Goal: Information Seeking & Learning: Check status

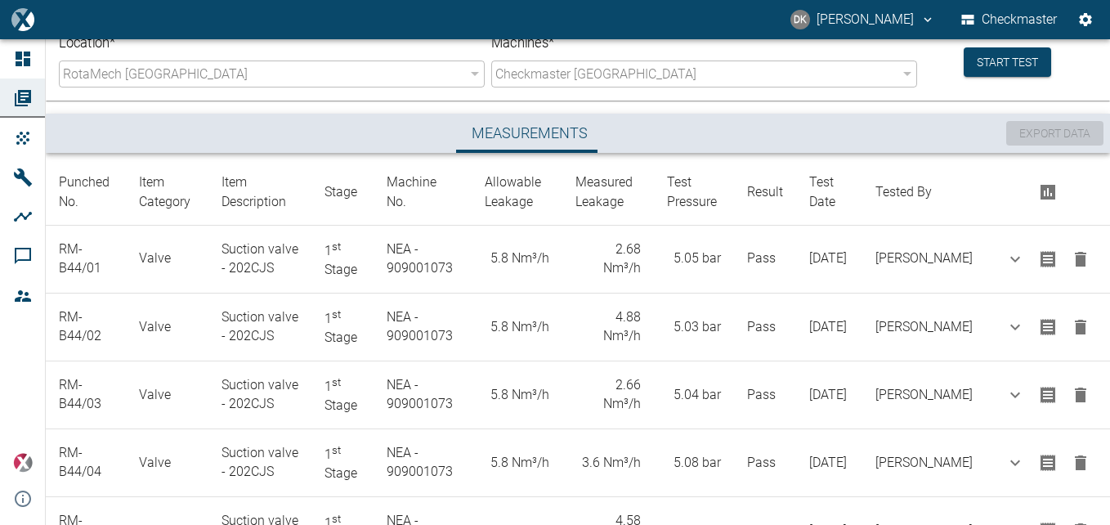
scroll to position [139, 0]
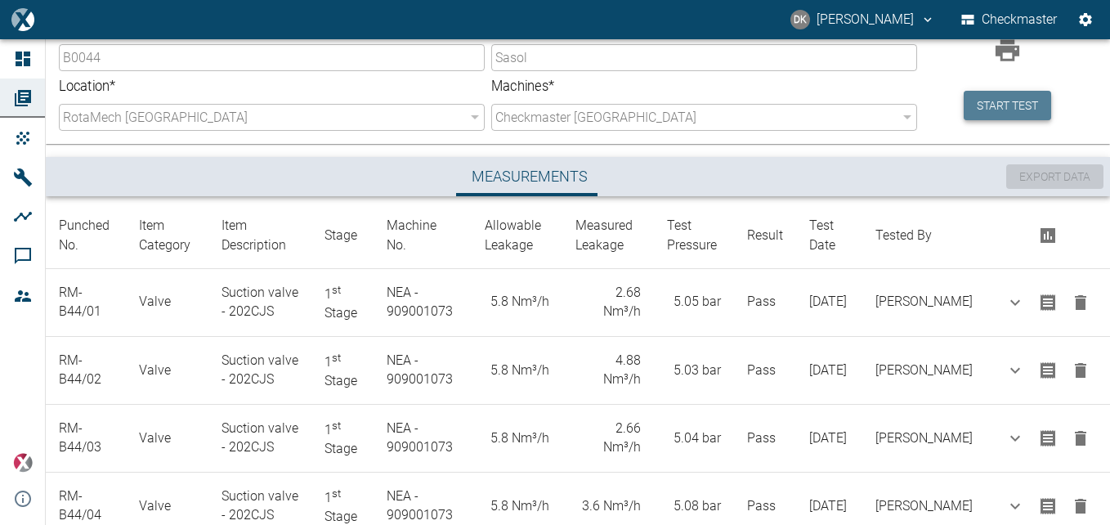
click at [988, 116] on button "Start test" at bounding box center [1007, 106] width 87 height 30
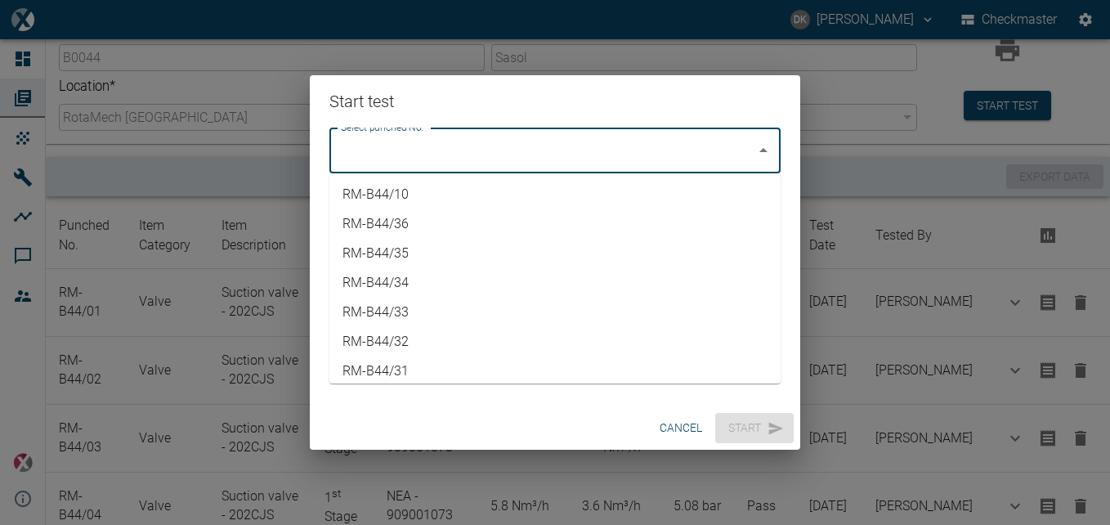
click at [733, 146] on input "Select punched No." at bounding box center [543, 150] width 412 height 31
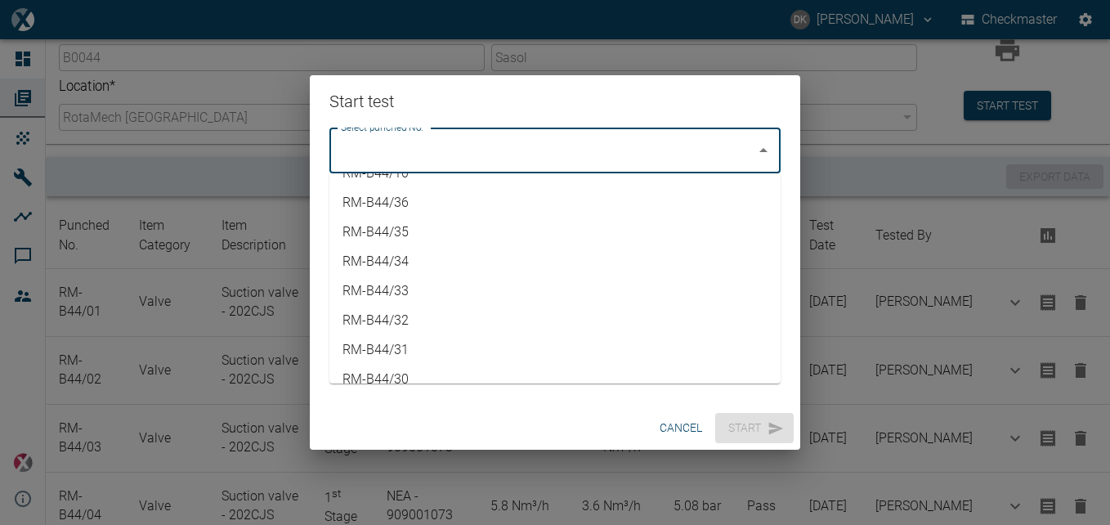
click at [415, 345] on li "RM-B44/31" at bounding box center [555, 349] width 451 height 29
type input "RM-B44/31"
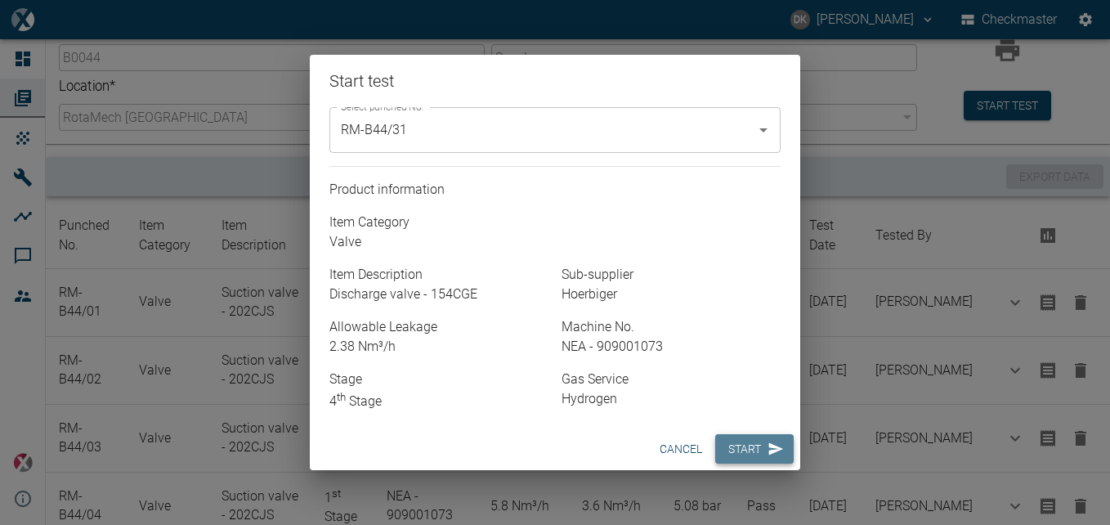
click at [770, 448] on icon "button" at bounding box center [776, 449] width 16 height 16
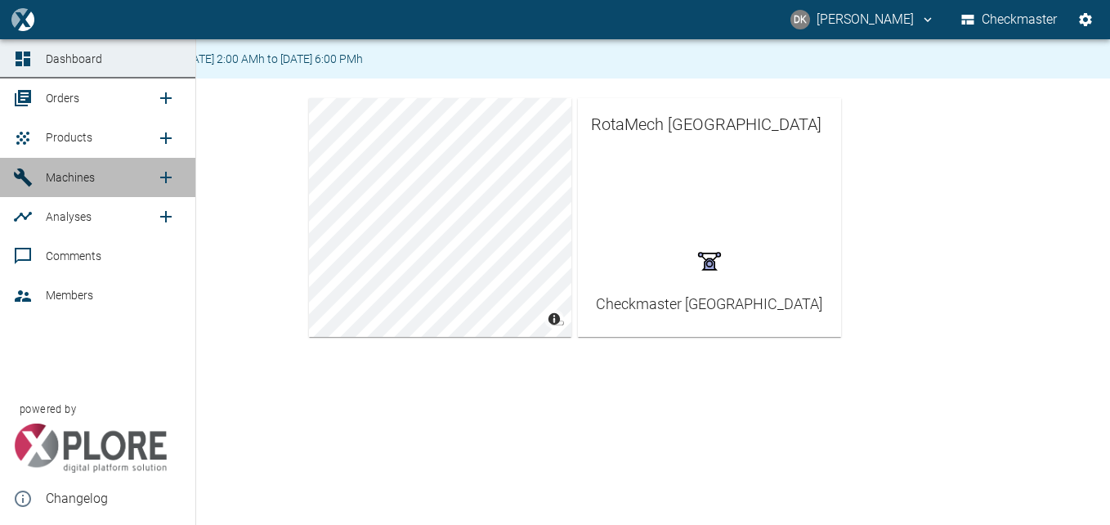
click at [82, 179] on span "Machines" at bounding box center [70, 177] width 49 height 13
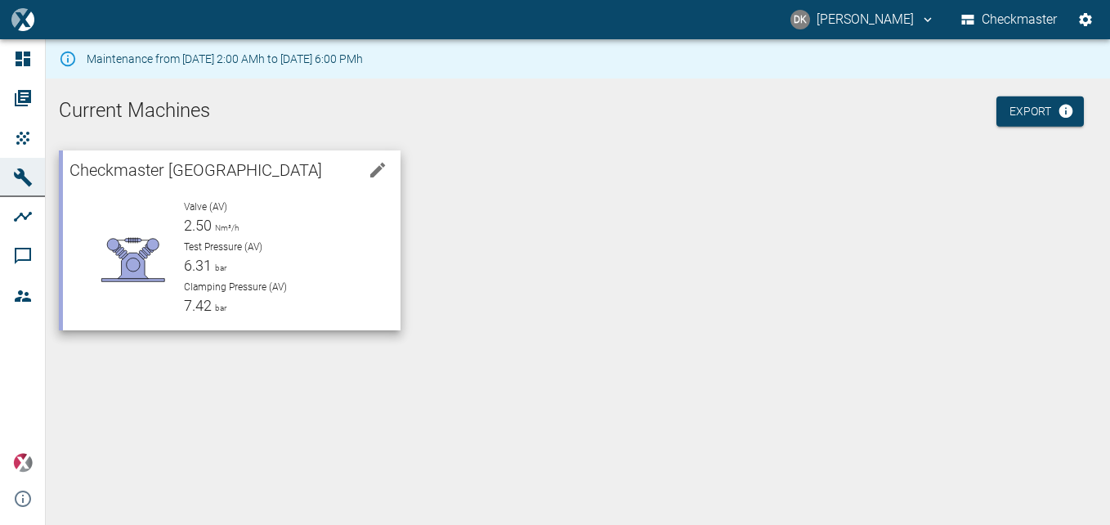
click at [255, 195] on div "Valve (AV) 2.50 Nm³/h Test Pressure (AV) 6.31 bar Clamping Pressure (AV) 7.42 b…" at bounding box center [279, 251] width 217 height 131
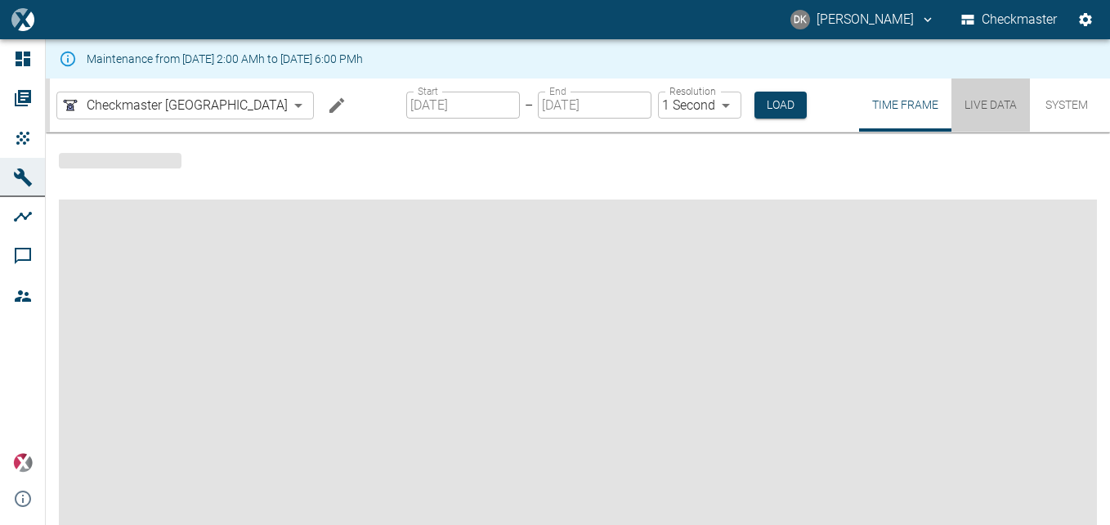
click at [969, 110] on button "Live Data" at bounding box center [991, 105] width 79 height 53
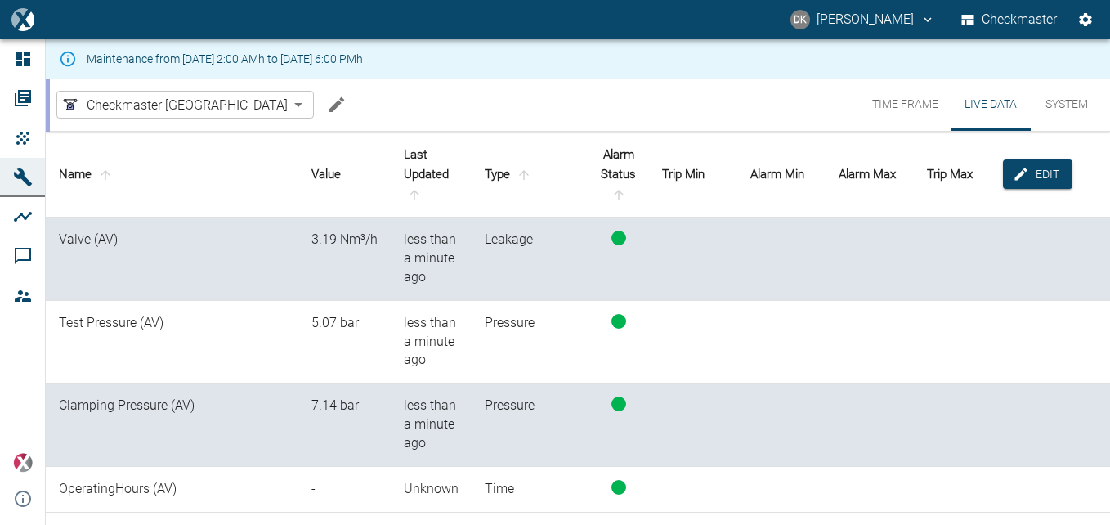
drag, startPoint x: 689, startPoint y: 226, endPoint x: 696, endPoint y: 239, distance: 15.0
click at [693, 232] on td at bounding box center [693, 259] width 88 height 83
drag, startPoint x: 829, startPoint y: 199, endPoint x: 839, endPoint y: 194, distance: 11.0
copy th
drag, startPoint x: 579, startPoint y: 449, endPoint x: 867, endPoint y: 397, distance: 292.4
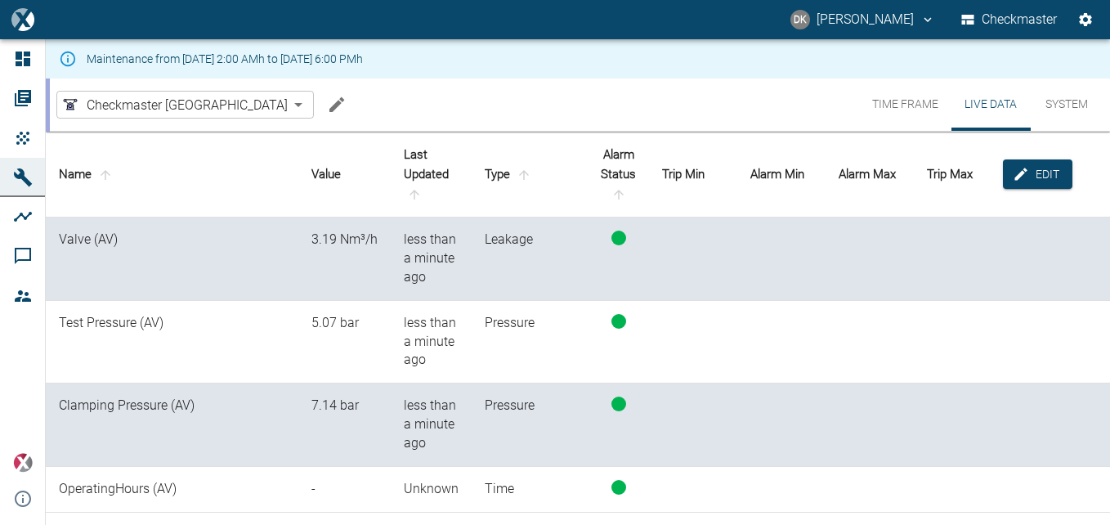
click at [864, 397] on tr "Clamping Pressure (AV) 7.14 bar less than a minute ago Pressure" at bounding box center [578, 425] width 1065 height 83
drag, startPoint x: 603, startPoint y: 520, endPoint x: 521, endPoint y: 348, distance: 191.3
click at [534, 362] on td "Pressure" at bounding box center [530, 342] width 117 height 83
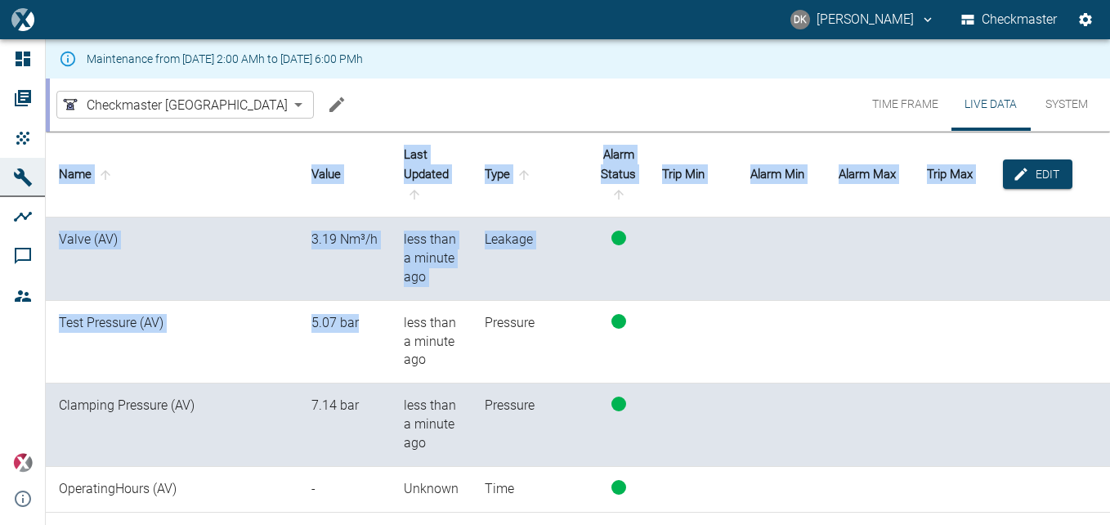
drag, startPoint x: 356, startPoint y: 361, endPoint x: 618, endPoint y: 567, distance: 333.2
click at [618, 524] on html "DK Donovan Kennelly Checkmaster Dashboard Orders Products Machines Analyses Com…" at bounding box center [555, 262] width 1110 height 525
click at [920, 113] on button "Time Frame" at bounding box center [905, 105] width 92 height 52
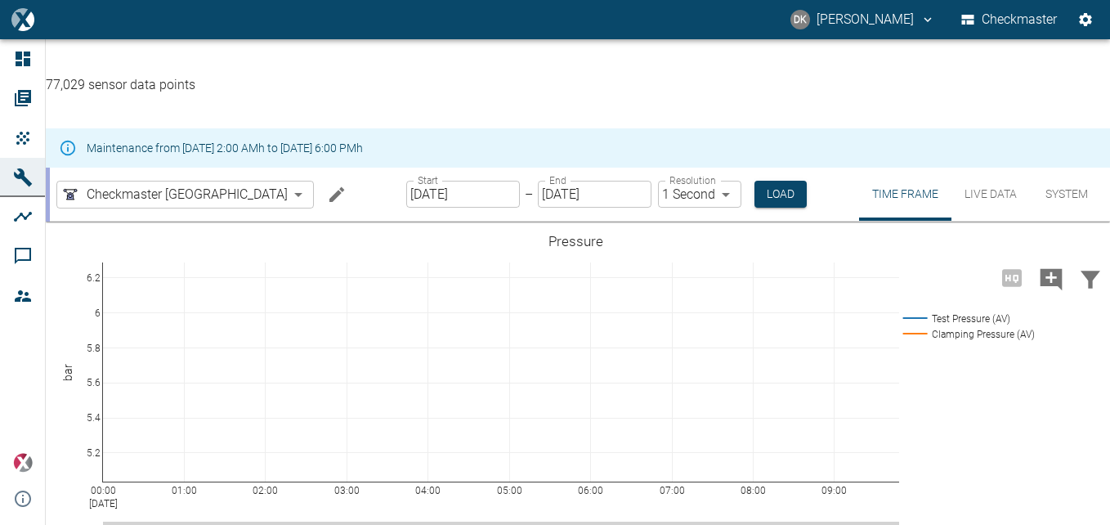
click at [974, 168] on button "Live Data" at bounding box center [991, 194] width 79 height 53
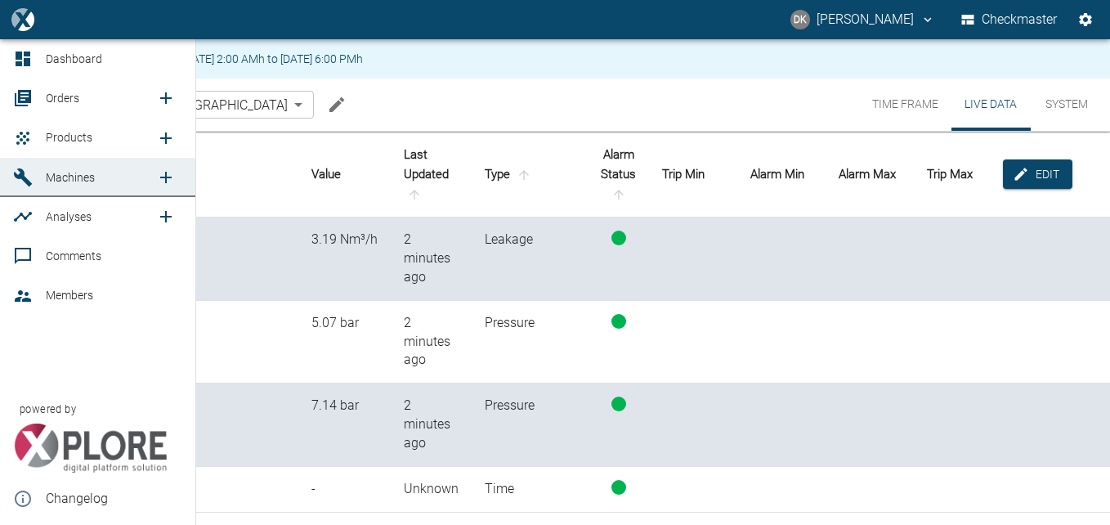
click at [71, 173] on span "Machines" at bounding box center [70, 177] width 49 height 13
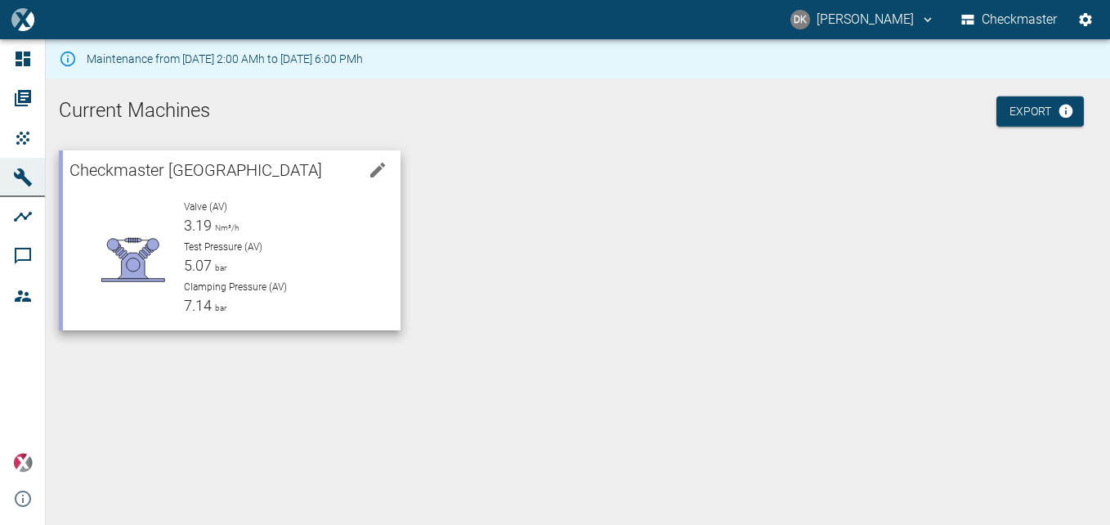
click at [312, 274] on div "Test Pressure (AV) 5.07 bar" at bounding box center [286, 258] width 204 height 37
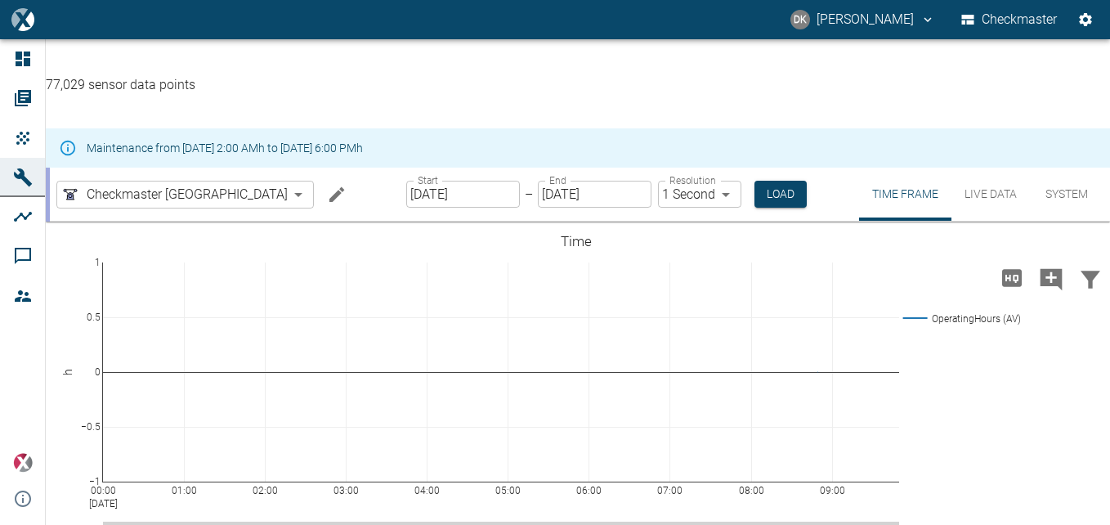
click at [977, 168] on button "Live Data" at bounding box center [991, 194] width 79 height 53
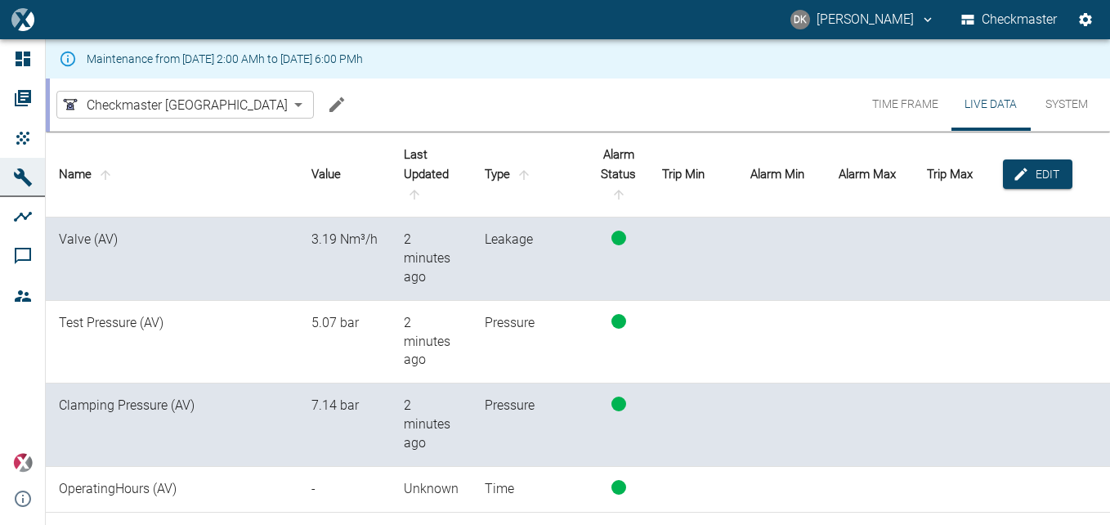
click at [686, 67] on div "Maintenance from [DATE] 2:00 AMh to [DATE] 6:00 PMh" at bounding box center [578, 58] width 1065 height 39
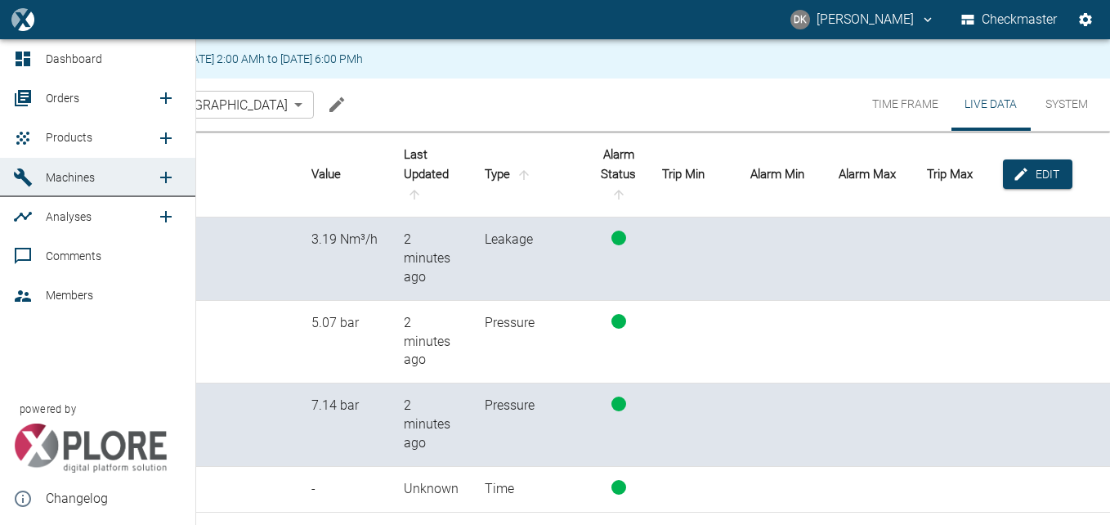
click at [58, 181] on span "Machines" at bounding box center [70, 177] width 49 height 13
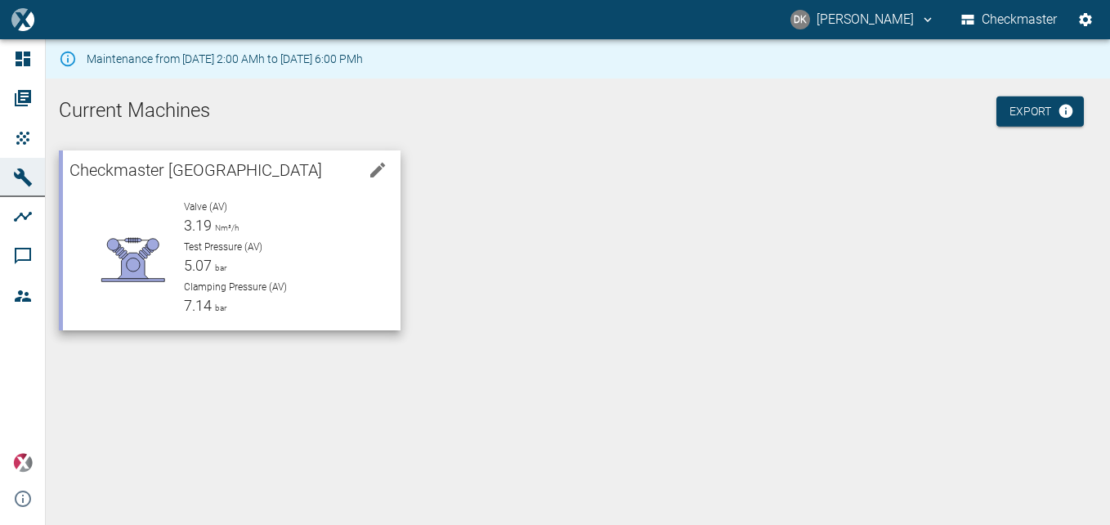
click at [297, 255] on div "Test Pressure (AV) 5.07 bar" at bounding box center [286, 258] width 204 height 37
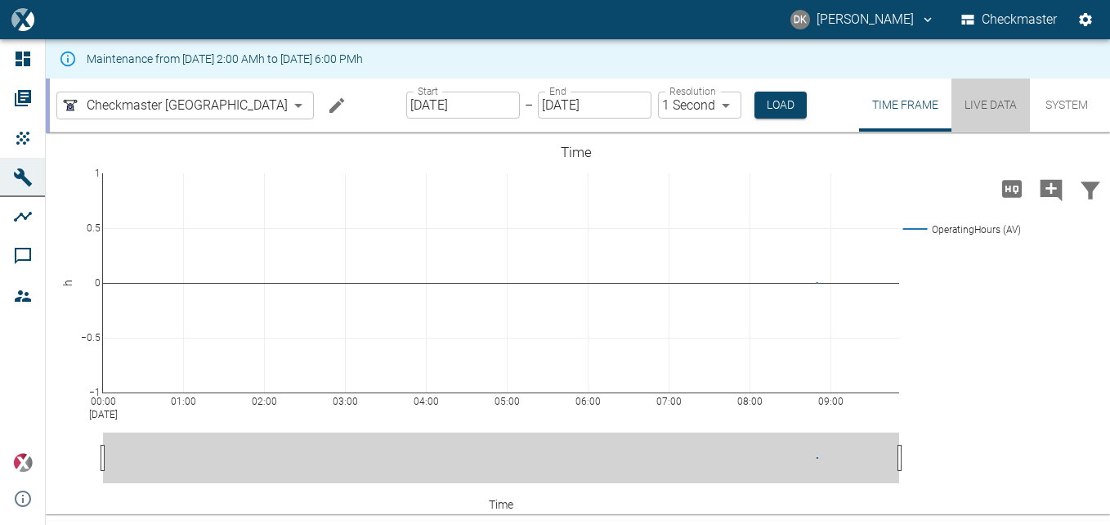
click at [980, 104] on button "Live Data" at bounding box center [991, 105] width 79 height 53
